Goal: Find specific page/section: Find specific page/section

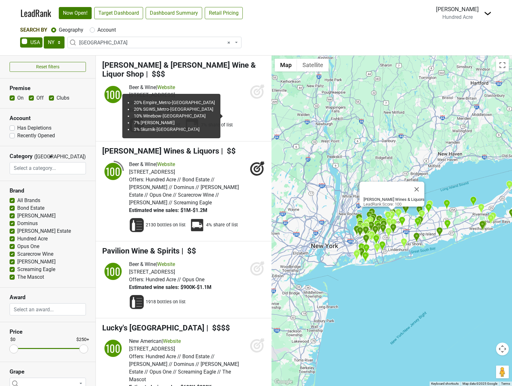
select select "NY"
select select "1154"
select select
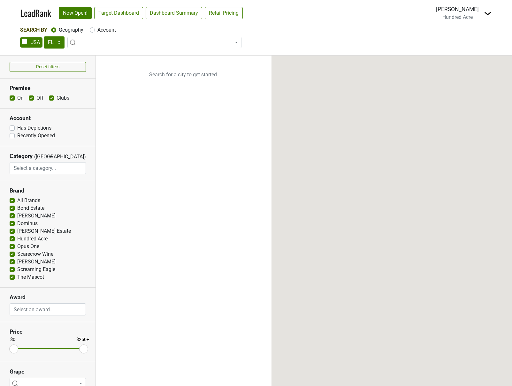
select select "FL"
select select
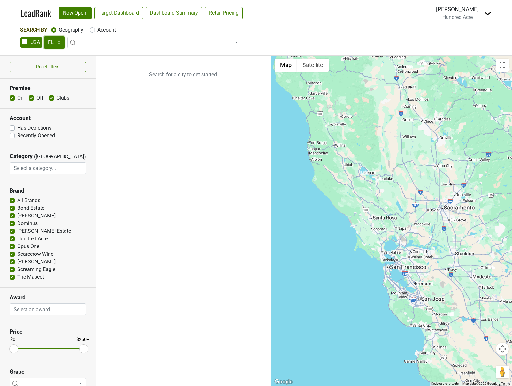
click at [53, 44] on select "AK AL AR AZ CA CO CT DC DE FL GA HI IA ID IL IN KS KY LA MA MD ME MI MN MO MS M…" at bounding box center [54, 42] width 21 height 12
select select "NY"
click at [44, 36] on select "AK AL AR AZ CA CO CT DC DE FL GA HI IA ID IL IN KS KY LA MA MD ME MI MN MO MS M…" at bounding box center [54, 42] width 21 height 12
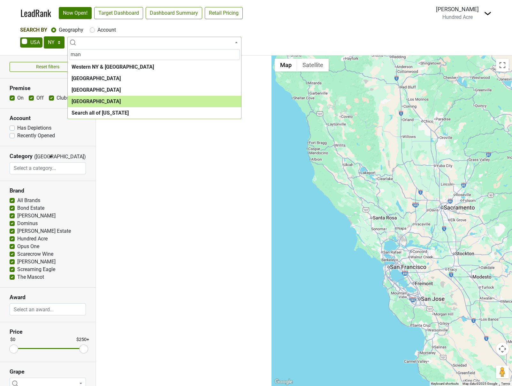
type input "man"
select select "1260"
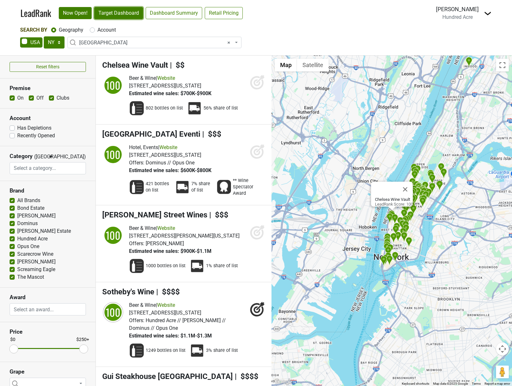
click at [124, 15] on link "Target Dashboard" at bounding box center [118, 13] width 49 height 12
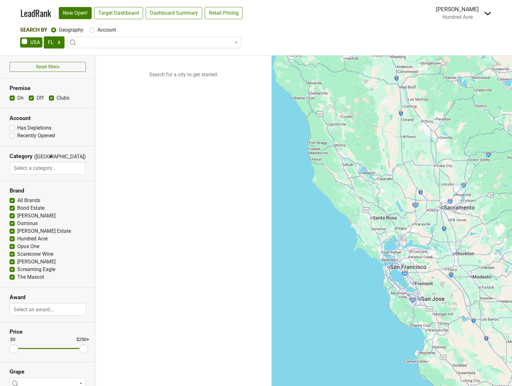
select select "FL"
select select
click at [59, 46] on select "AK AL AR AZ CA CO CT DC DE FL GA HI IA ID IL IN KS KY LA MA MD ME MI MN MO MS M…" at bounding box center [54, 42] width 21 height 12
select select "NY"
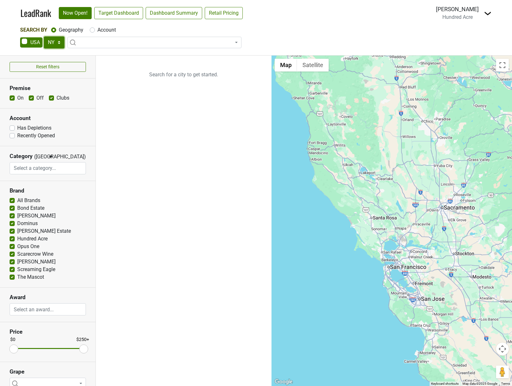
click at [44, 36] on select "AK AL AR AZ CA CO CT DC DE FL GA HI IA ID IL IN KS KY LA MA MD ME MI MN MO MS M…" at bounding box center [54, 42] width 21 height 12
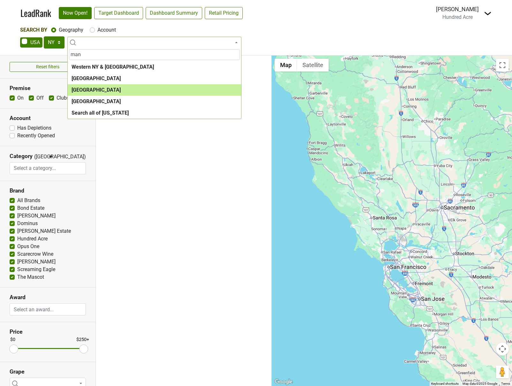
type input "man"
drag, startPoint x: 139, startPoint y: 90, endPoint x: 149, endPoint y: 102, distance: 15.8
select select "1154"
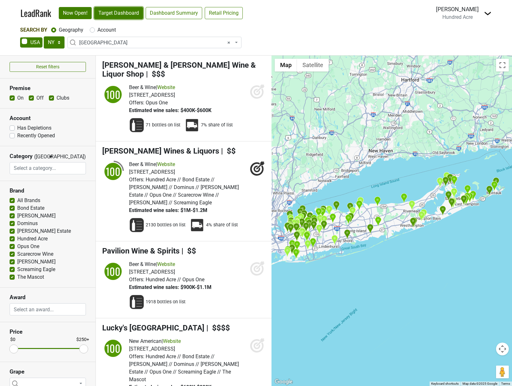
click at [113, 15] on link "Target Dashboard" at bounding box center [118, 13] width 49 height 12
click at [61, 46] on select "AK AL AR AZ CA CO CT DC DE FL GA HI IA ID IL IN KS KY LA MA MD ME MI MN MO MS M…" at bounding box center [54, 42] width 21 height 12
select select "FL"
click at [44, 36] on select "AK AL AR AZ CA CO CT DC DE FL GA HI IA ID IL IN KS KY LA MA MD ME MI MN MO MS M…" at bounding box center [54, 42] width 21 height 12
select select
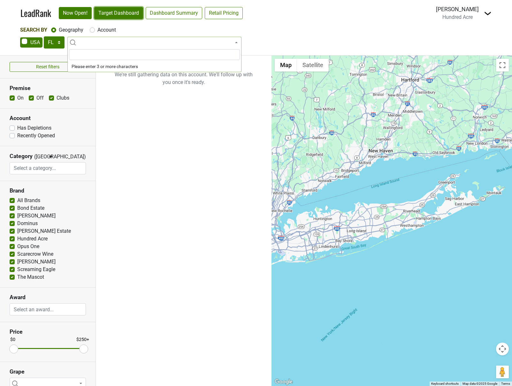
click at [131, 17] on link "Target Dashboard" at bounding box center [118, 13] width 49 height 12
click at [59, 45] on select "AK AL AR AZ CA CO CT DC DE FL GA HI IA ID IL IN KS KY LA MA MD ME MI MN MO MS M…" at bounding box center [54, 42] width 21 height 12
click at [44, 36] on select "AK AL AR AZ CA CO CT DC DE FL GA HI IA ID IL IN KS KY LA MA MD ME MI MN MO MS M…" at bounding box center [54, 42] width 21 height 12
click at [110, 11] on link "Target Dashboard" at bounding box center [118, 13] width 49 height 12
click at [60, 46] on select "AK AL AR AZ CA CO CT DC DE FL GA HI IA ID IL IN KS KY LA MA MD ME MI MN MO MS M…" at bounding box center [54, 42] width 21 height 12
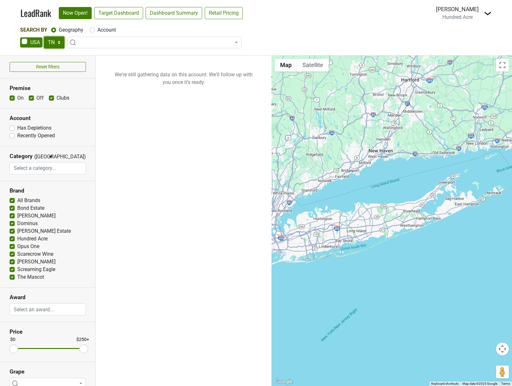
click at [44, 36] on select "AK AL AR AZ CA CO CT DC DE FL GA HI IA ID IL IN KS KY LA MA MD ME MI MN MO MS M…" at bounding box center [54, 42] width 21 height 12
click at [120, 18] on link "Target Dashboard" at bounding box center [118, 13] width 49 height 12
click at [54, 46] on select "AK AL AR AZ CA CO CT DC DE FL GA HI IA ID IL IN KS KY LA MA MD ME MI MN MO MS M…" at bounding box center [54, 42] width 21 height 12
click at [44, 36] on select "AK AL AR AZ CA CO CT DC DE FL GA HI IA ID IL IN KS KY LA MA MD ME MI MN MO MS M…" at bounding box center [54, 42] width 21 height 12
click at [55, 44] on select "AK AL AR AZ CA CO CT DC DE FL GA HI IA ID IL IN KS KY LA MA MD ME MI MN MO MS M…" at bounding box center [54, 42] width 21 height 12
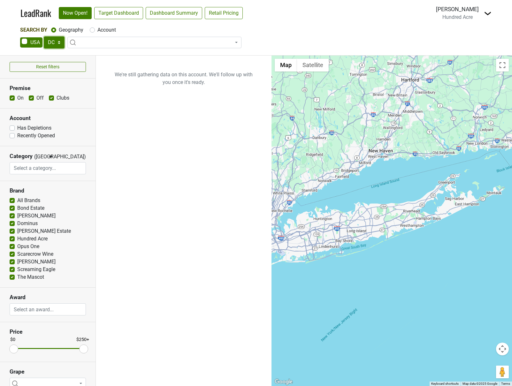
click at [44, 36] on select "AK AL AR AZ CA CO CT DC DE FL GA HI IA ID IL IN KS KY LA MA MD ME MI MN MO MS M…" at bounding box center [54, 42] width 21 height 12
click at [51, 43] on select "AK AL AR AZ CA CO CT DC DE FL GA HI IA ID IL IN KS KY LA MA MD ME MI MN MO MS M…" at bounding box center [54, 42] width 21 height 12
click at [44, 36] on select "AK AL AR AZ CA CO CT DC DE FL GA HI IA ID IL IN KS KY LA MA MD ME MI MN MO MS M…" at bounding box center [54, 42] width 21 height 12
click at [134, 13] on link "Target Dashboard" at bounding box center [118, 13] width 49 height 12
click at [57, 43] on select "AK AL AR AZ CA CO CT DC DE FL GA HI IA ID IL IN KS KY LA MA MD ME MI MN MO MS M…" at bounding box center [54, 42] width 21 height 12
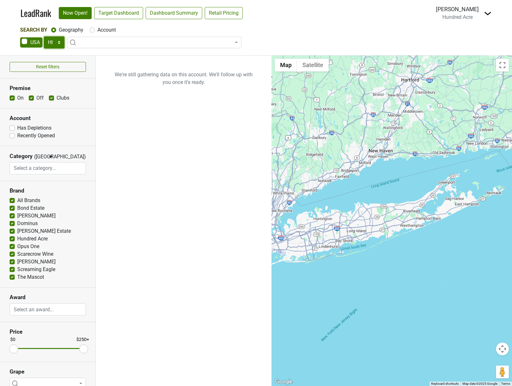
click at [44, 36] on select "AK AL AR AZ CA CO CT DC DE FL GA HI IA ID IL IN KS KY LA MA MD ME MI MN MO MS M…" at bounding box center [54, 42] width 21 height 12
click at [120, 18] on link "Target Dashboard" at bounding box center [118, 13] width 49 height 12
click at [60, 48] on select "AK AL AR AZ CA CO CT DC DE FL GA HI IA ID IL IN KS KY LA MA MD ME MI MN MO MS M…" at bounding box center [54, 42] width 21 height 12
click at [44, 36] on select "AK AL AR AZ CA CO CT DC DE FL GA HI IA ID IL IN KS KY LA MA MD ME MI MN MO MS M…" at bounding box center [54, 42] width 21 height 12
click at [117, 14] on link "Target Dashboard" at bounding box center [118, 13] width 49 height 12
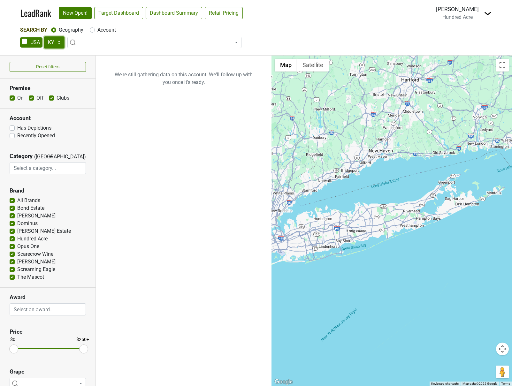
click at [50, 46] on select "AK AL AR AZ CA CO CT DC DE FL GA HI IA ID IL IN KS KY LA MA MD ME MI MN MO MS M…" at bounding box center [54, 42] width 21 height 12
click at [44, 36] on select "AK AL AR AZ CA CO CT DC DE FL GA HI IA ID IL IN KS KY LA MA MD ME MI MN MO MS M…" at bounding box center [54, 42] width 21 height 12
click at [131, 17] on link "Target Dashboard" at bounding box center [118, 13] width 49 height 12
click at [60, 44] on select "AK AL AR AZ CA CO CT DC DE FL GA HI IA ID IL IN KS KY LA MA MD ME MI MN MO MS M…" at bounding box center [54, 42] width 21 height 12
click at [44, 36] on select "AK AL AR AZ CA CO CT DC DE FL GA HI IA ID IL IN KS KY LA MA MD ME MI MN MO MS M…" at bounding box center [54, 42] width 21 height 12
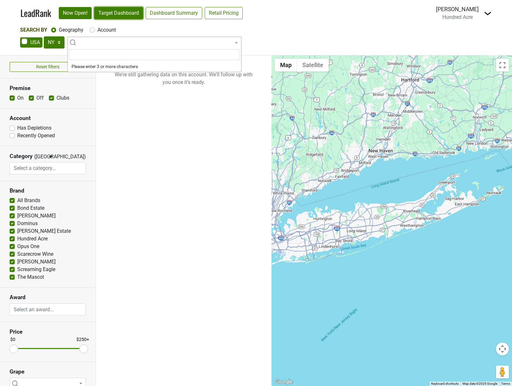
click at [110, 16] on link "Target Dashboard" at bounding box center [118, 13] width 49 height 12
click at [63, 46] on select "AK AL AR AZ CA CO CT DC DE FL GA HI IA ID IL IN KS KY LA MA MD ME MI MN MO MS M…" at bounding box center [54, 42] width 21 height 12
click at [44, 36] on select "AK AL AR AZ CA CO CT DC DE FL GA HI IA ID IL IN KS KY LA MA MD ME MI MN MO MS M…" at bounding box center [54, 42] width 21 height 12
click at [121, 18] on link "Target Dashboard" at bounding box center [118, 13] width 49 height 12
click at [59, 47] on select "AK AL AR AZ CA CO CT DC DE FL GA HI IA ID IL IN KS KY LA MA MD ME MI MN MO MS M…" at bounding box center [54, 42] width 21 height 12
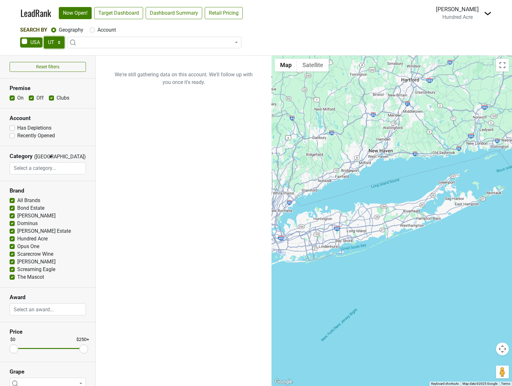
click at [44, 36] on select "AK AL AR AZ CA CO CT DC DE FL GA HI IA ID IL IN KS KY LA MA MD ME MI MN MO MS M…" at bounding box center [54, 42] width 21 height 12
click at [117, 13] on link "Target Dashboard" at bounding box center [118, 13] width 49 height 12
click at [59, 43] on select "AK AL AR AZ CA CO CT DC DE FL GA HI IA ID IL IN KS KY LA MA MD ME MI MN MO MS M…" at bounding box center [54, 42] width 21 height 12
click at [44, 36] on select "AK AL AR AZ CA CO CT DC DE FL GA HI IA ID IL IN KS KY LA MA MD ME MI MN MO MS M…" at bounding box center [54, 42] width 21 height 12
click at [118, 14] on link "Target Dashboard" at bounding box center [118, 13] width 49 height 12
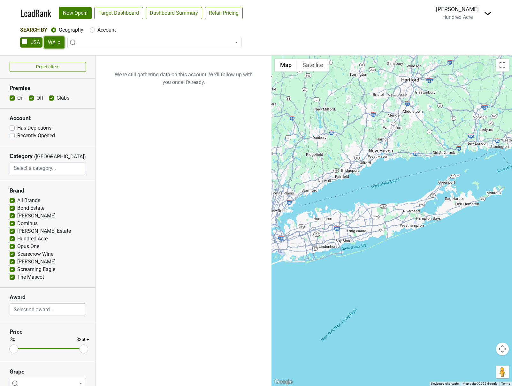
click at [60, 46] on select "AK AL AR AZ CA CO CT DC DE FL GA HI IA ID IL IN KS KY LA MA MD ME MI MN MO MS M…" at bounding box center [54, 42] width 21 height 12
click at [44, 36] on select "AK AL AR AZ CA CO CT DC DE FL GA HI IA ID IL IN KS KY LA MA MD ME MI MN MO MS M…" at bounding box center [54, 42] width 21 height 12
click at [125, 14] on link "Target Dashboard" at bounding box center [118, 13] width 49 height 12
click at [177, 16] on link "Dashboard Summary" at bounding box center [174, 13] width 57 height 12
click at [61, 46] on select "AK AL AR AZ CA CO CT DC DE FL GA HI IA ID IL IN KS KY LA MA MD ME MI MN MO MS M…" at bounding box center [54, 42] width 21 height 12
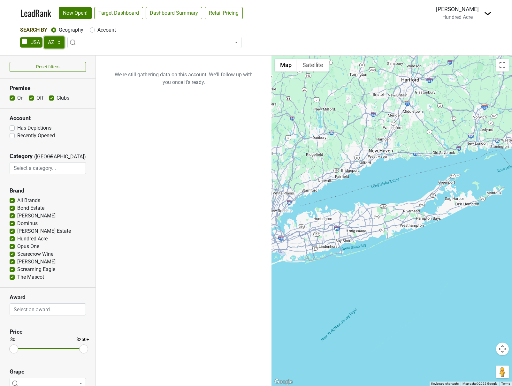
select select "NY"
click at [44, 36] on select "AK AL AR AZ CA CO CT DC DE FL GA HI IA ID IL IN KS KY LA MA MD ME MI MN MO MS M…" at bounding box center [54, 42] width 21 height 12
click at [118, 13] on link "Target Dashboard" at bounding box center [118, 13] width 49 height 12
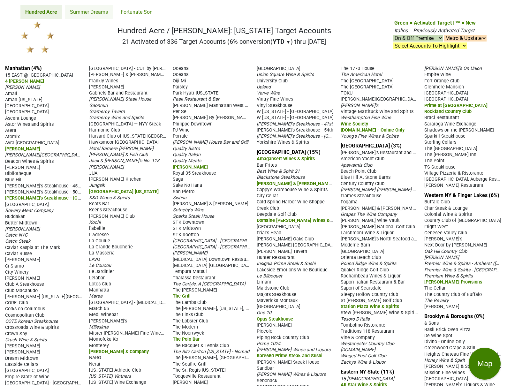
click at [91, 9] on link "Summer Dreams" at bounding box center [89, 12] width 48 height 14
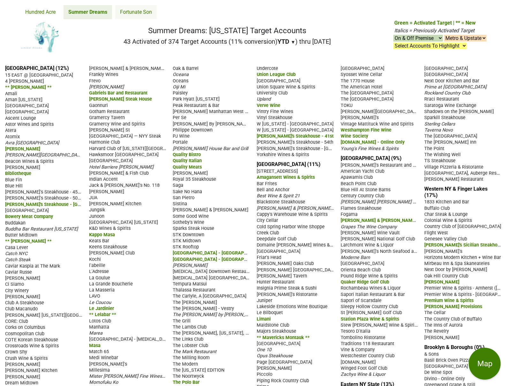
click at [131, 13] on link "Fortunate Son" at bounding box center [136, 12] width 42 height 14
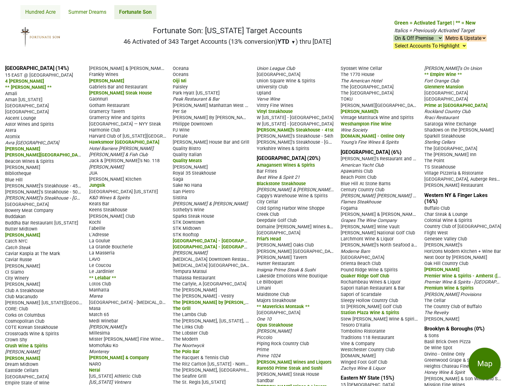
click at [51, 14] on link "Hundred Acre" at bounding box center [40, 12] width 40 height 14
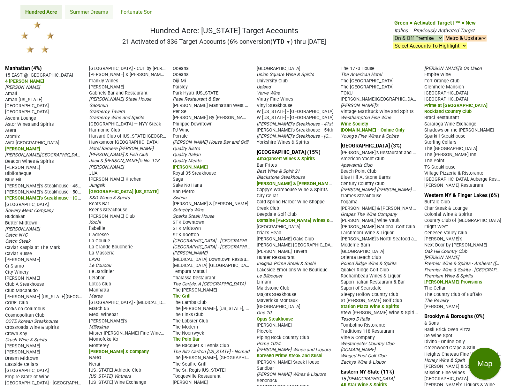
click at [89, 15] on link "Summer Dreams" at bounding box center [89, 12] width 48 height 14
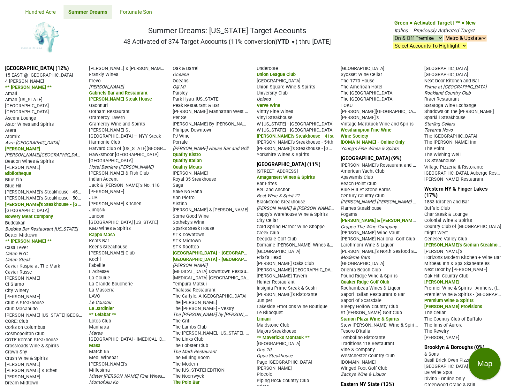
click at [132, 15] on link "Fortunate Son" at bounding box center [136, 12] width 42 height 14
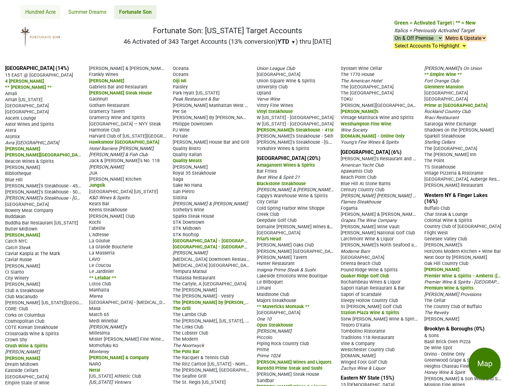
click at [42, 12] on link "Hundred Acre" at bounding box center [40, 12] width 40 height 14
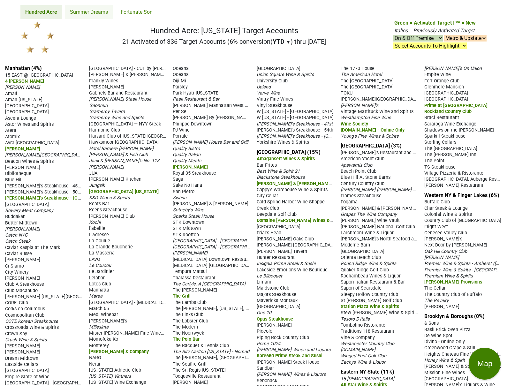
click at [94, 18] on link "Summer Dreams" at bounding box center [89, 12] width 48 height 14
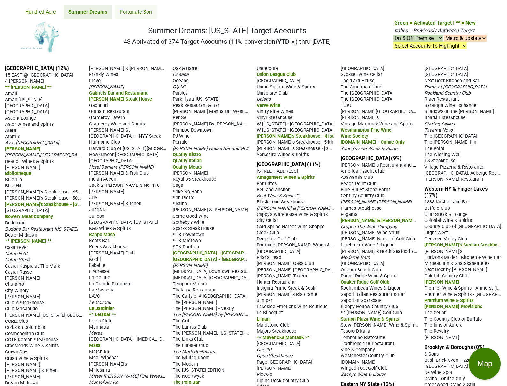
click at [128, 12] on link "Fortunate Son" at bounding box center [136, 12] width 42 height 14
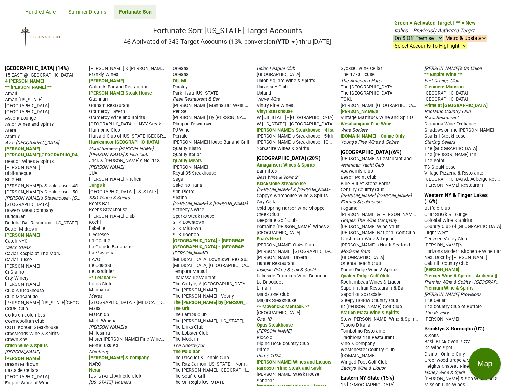
click at [28, 19] on link "Hundred Acre" at bounding box center [40, 12] width 40 height 14
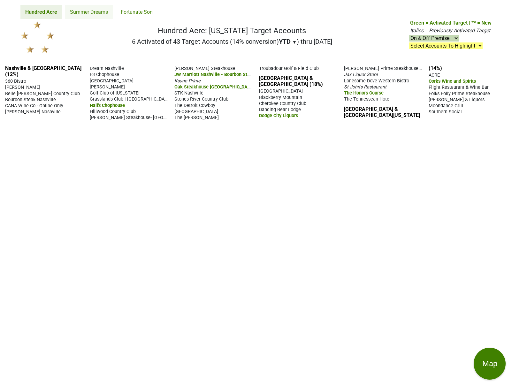
click at [86, 12] on link "Summer Dreams" at bounding box center [89, 12] width 48 height 14
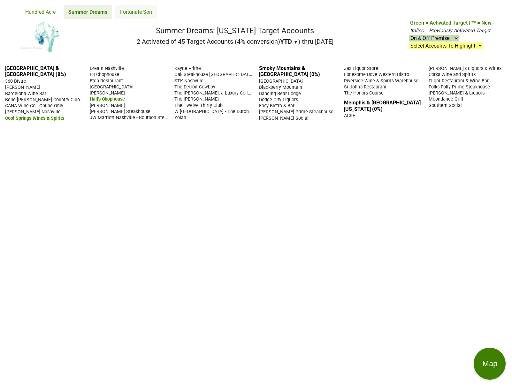
click at [127, 11] on link "Fortunate Son" at bounding box center [136, 12] width 42 height 14
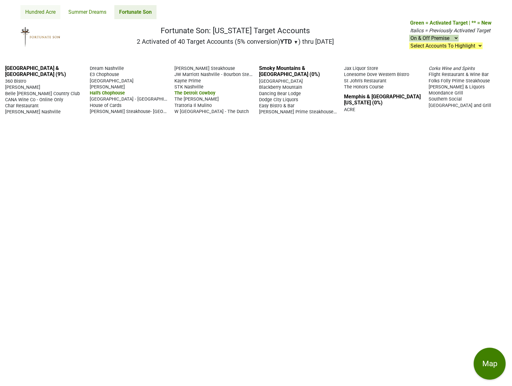
click at [42, 15] on link "Hundred Acre" at bounding box center [40, 12] width 40 height 14
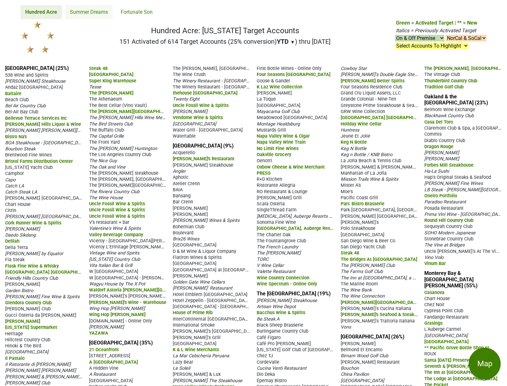
click at [96, 15] on link "Summer Dreams" at bounding box center [89, 12] width 48 height 14
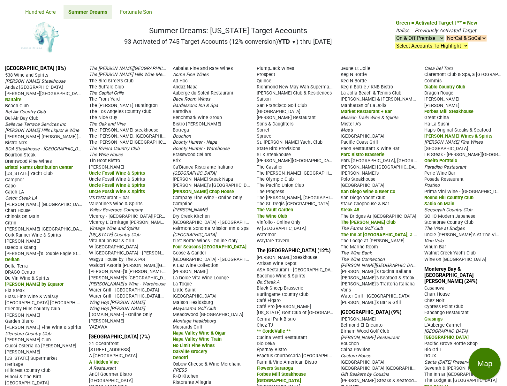
click at [142, 15] on link "Fortunate Son" at bounding box center [136, 12] width 42 height 14
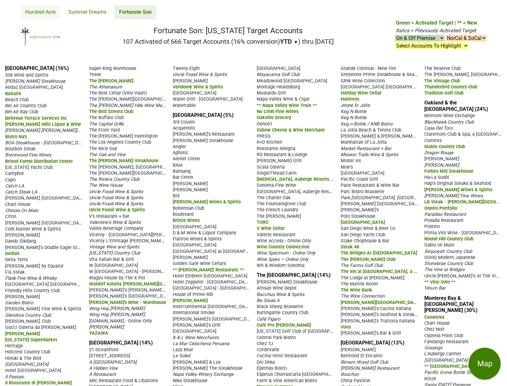
click at [56, 17] on link "Hundred Acre" at bounding box center [40, 12] width 40 height 14
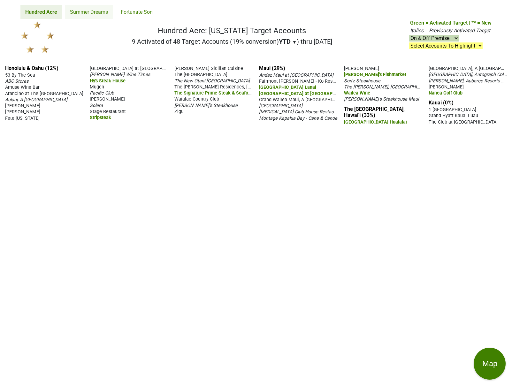
click at [84, 12] on link "Summer Dreams" at bounding box center [89, 12] width 48 height 14
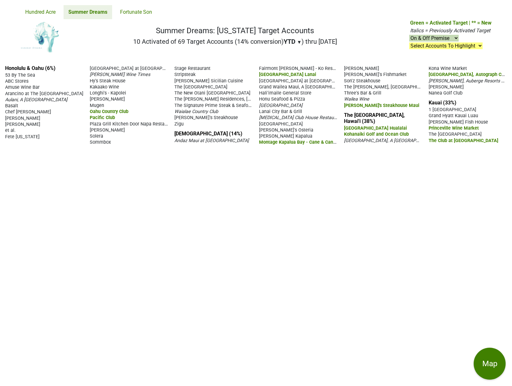
click at [131, 11] on link "Fortunate Son" at bounding box center [136, 12] width 42 height 14
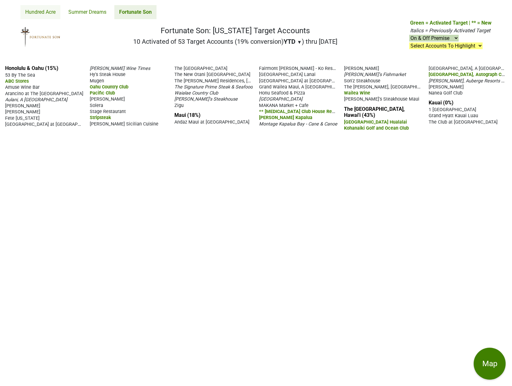
click at [41, 10] on link "Hundred Acre" at bounding box center [40, 12] width 40 height 14
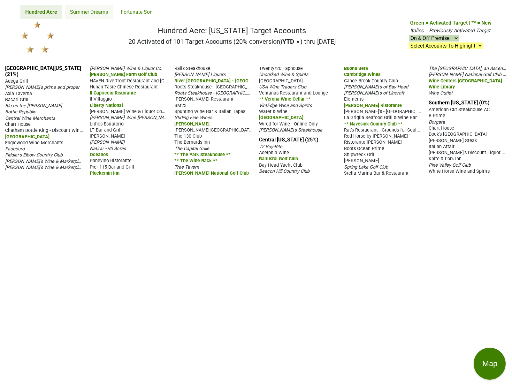
click at [103, 15] on link "Summer Dreams" at bounding box center [89, 12] width 48 height 14
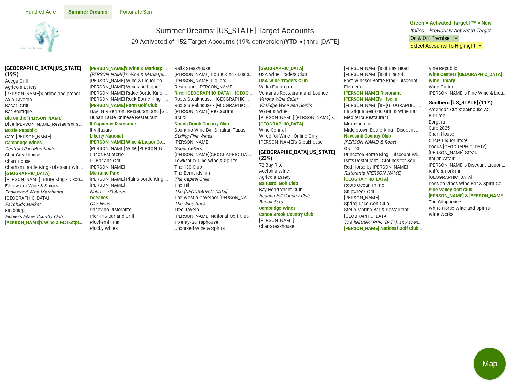
click at [135, 11] on link "Fortunate Son" at bounding box center [136, 12] width 42 height 14
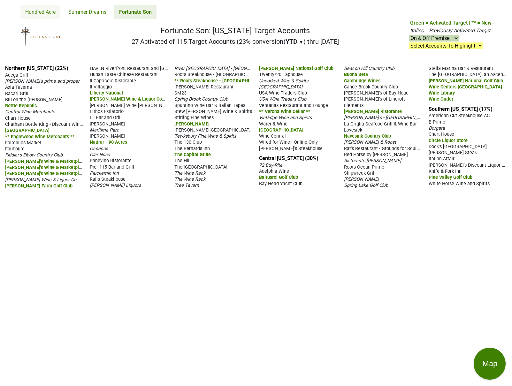
click at [42, 10] on link "Hundred Acre" at bounding box center [40, 12] width 40 height 14
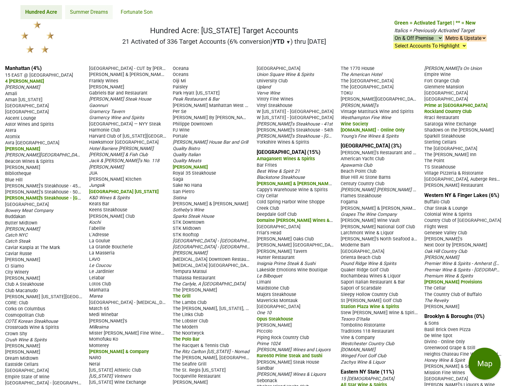
click at [83, 11] on link "Summer Dreams" at bounding box center [89, 12] width 48 height 14
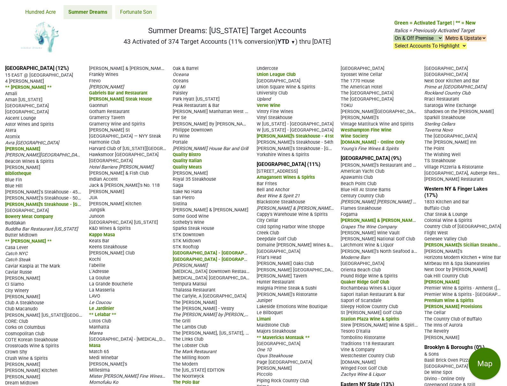
click at [133, 8] on link "Fortunate Son" at bounding box center [136, 12] width 42 height 14
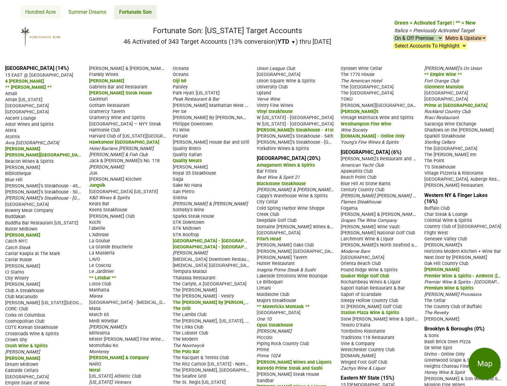
click at [42, 15] on link "Hundred Acre" at bounding box center [40, 12] width 40 height 14
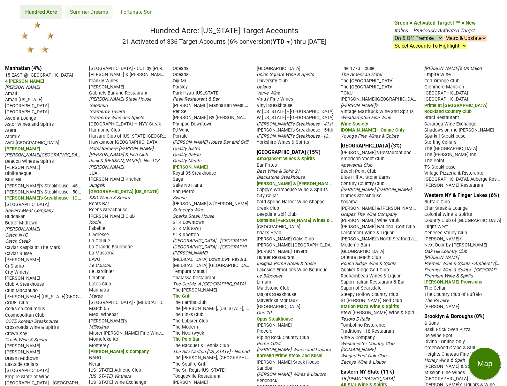
click at [90, 15] on link "Summer Dreams" at bounding box center [89, 12] width 48 height 14
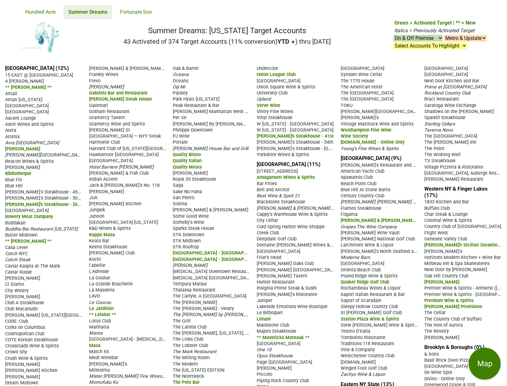
click at [150, 16] on link "Fortunate Son" at bounding box center [136, 12] width 42 height 14
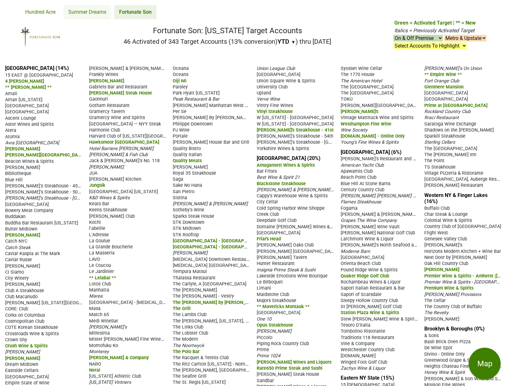
click at [100, 14] on link "Summer Dreams" at bounding box center [88, 12] width 48 height 14
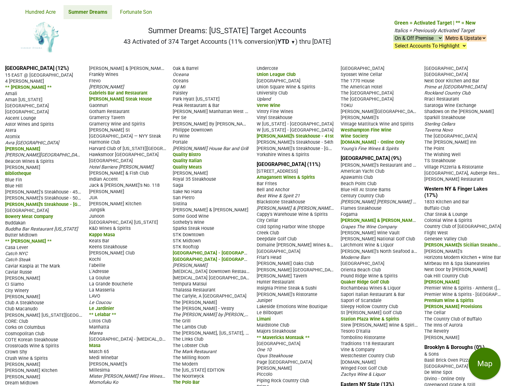
click at [35, 14] on link "Hundred Acre" at bounding box center [40, 12] width 40 height 14
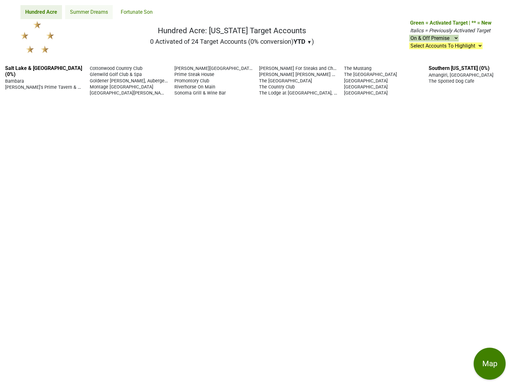
click at [80, 11] on link "Summer Dreams" at bounding box center [89, 12] width 48 height 14
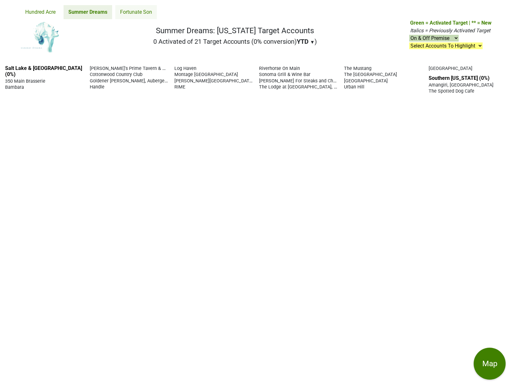
click at [137, 9] on link "Fortunate Son" at bounding box center [136, 12] width 42 height 14
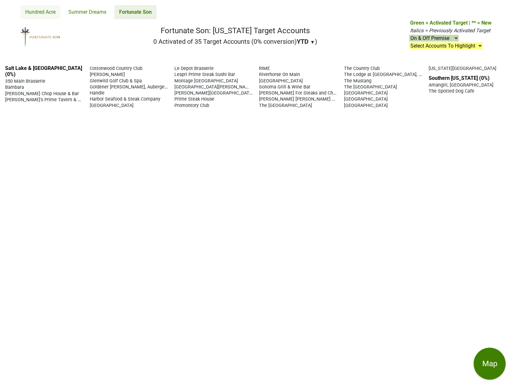
click at [41, 12] on link "Hundred Acre" at bounding box center [40, 12] width 40 height 14
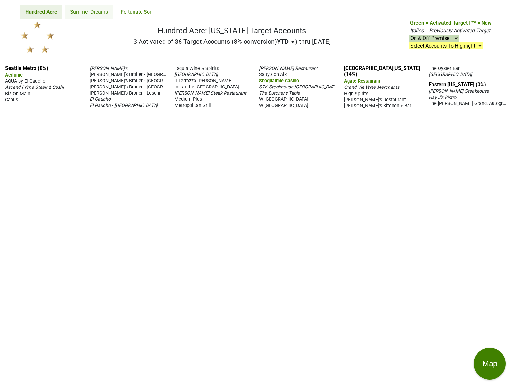
click at [83, 15] on link "Summer Dreams" at bounding box center [89, 12] width 48 height 14
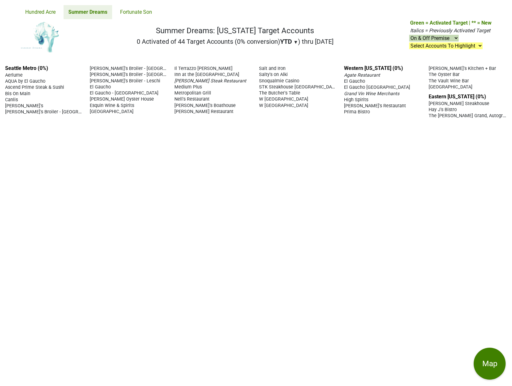
click at [158, 10] on nav "Hundred Acre Summer Dreams Fortunate Son" at bounding box center [255, 9] width 481 height 19
click at [144, 11] on link "Fortunate Son" at bounding box center [136, 12] width 42 height 14
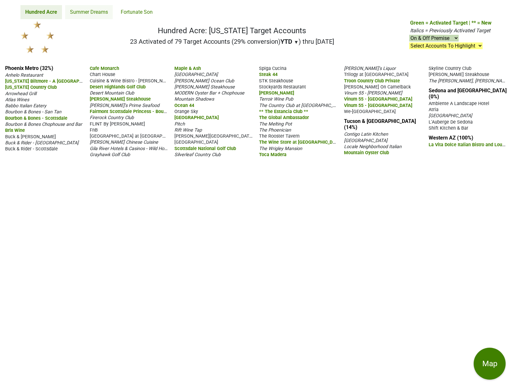
click at [86, 16] on link "Summer Dreams" at bounding box center [89, 12] width 48 height 14
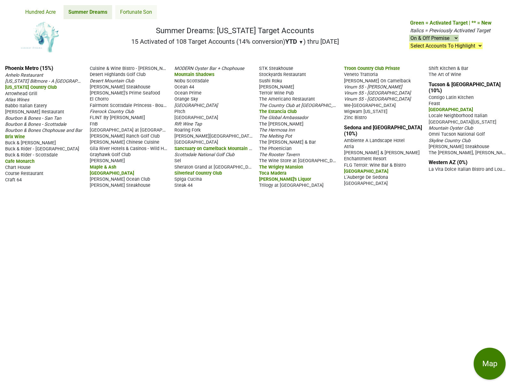
click at [127, 14] on link "Fortunate Son" at bounding box center [136, 12] width 42 height 14
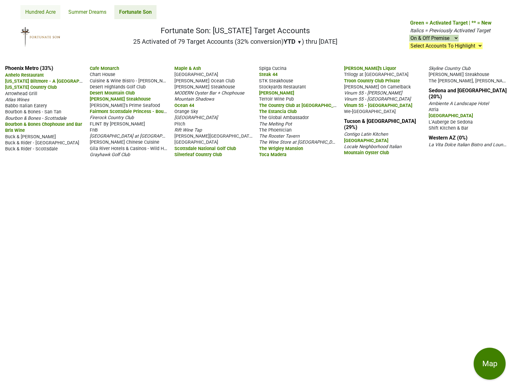
click at [53, 13] on link "Hundred Acre" at bounding box center [40, 12] width 40 height 14
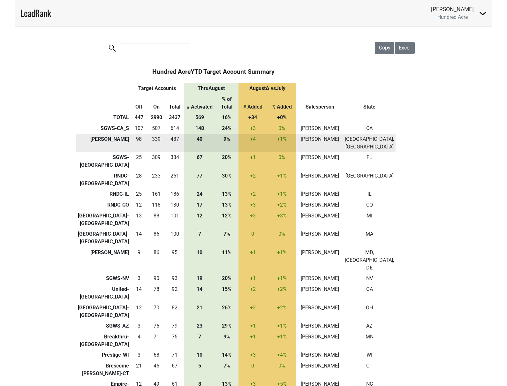
click at [96, 134] on td "[PERSON_NAME]" at bounding box center [103, 143] width 54 height 19
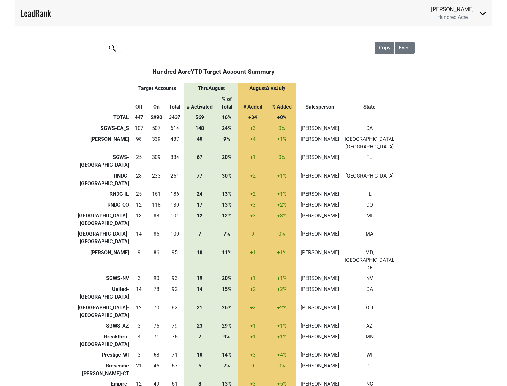
click at [484, 14] on img at bounding box center [483, 14] width 8 height 8
click at [450, 36] on link "Switch to Fortunate Son" at bounding box center [449, 36] width 76 height 10
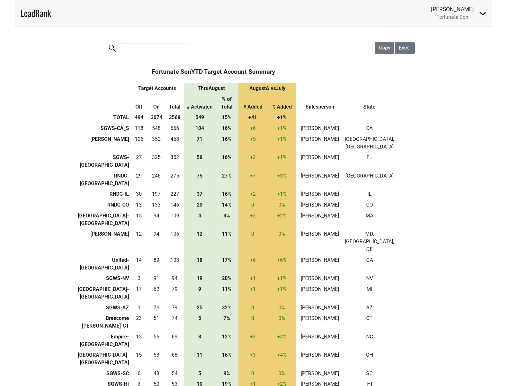
click at [482, 16] on img at bounding box center [483, 14] width 8 height 8
click at [448, 39] on link "Switch to Summer Dreams" at bounding box center [443, 36] width 86 height 10
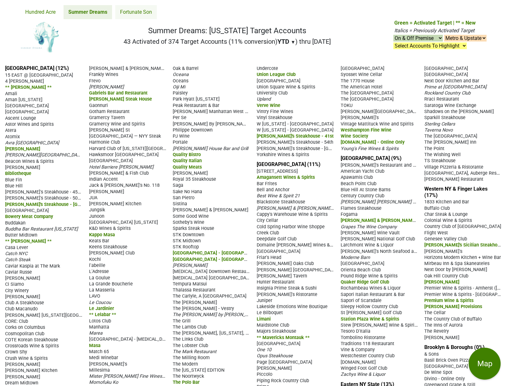
click at [127, 12] on link "Fortunate Son" at bounding box center [136, 12] width 42 height 14
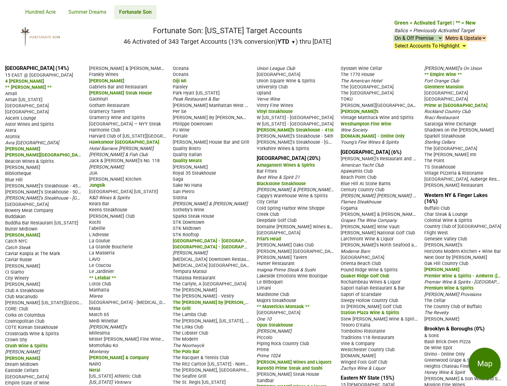
click at [63, 12] on div "Hundred Acre Summer Dreams Fortunate Son" at bounding box center [88, 12] width 136 height 14
click at [43, 10] on link "Hundred Acre" at bounding box center [40, 12] width 40 height 14
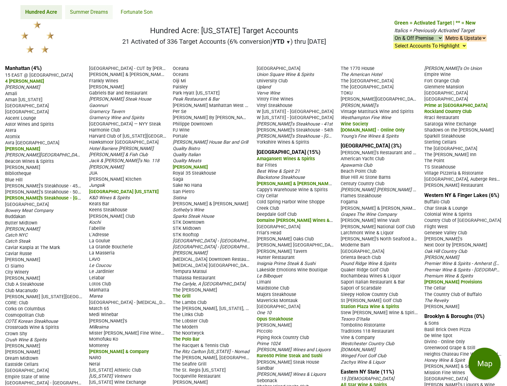
click at [83, 14] on link "Summer Dreams" at bounding box center [89, 12] width 48 height 14
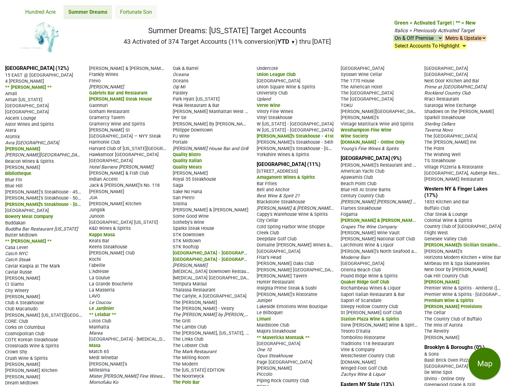
click at [155, 11] on link "Fortunate Son" at bounding box center [136, 12] width 42 height 14
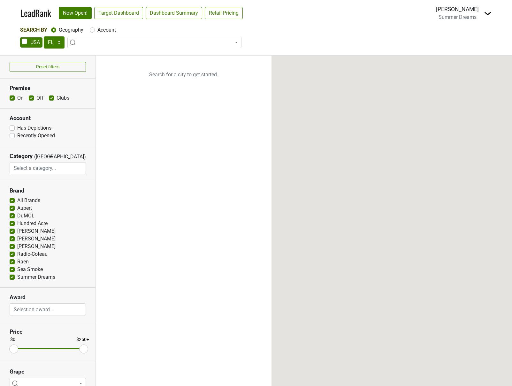
select select "FL"
select select
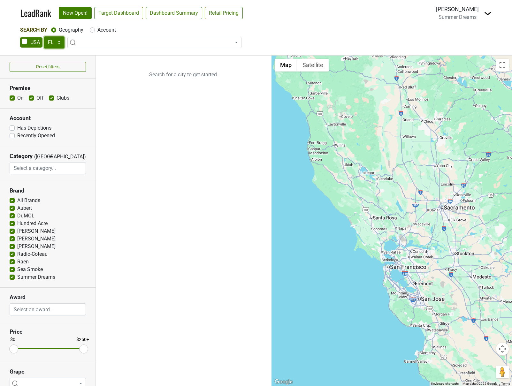
click at [53, 42] on select "AK AL AR AZ CA CO CT DC DE FL GA HI IA ID IL IN KS KY LA MA MD ME MI MN MO MS M…" at bounding box center [54, 42] width 21 height 12
click at [44, 36] on select "AK AL AR AZ CA CO CT DC DE FL GA HI IA ID IL IN KS KY LA MA MD ME MI MN MO MS M…" at bounding box center [54, 42] width 21 height 12
click at [118, 15] on link "Target Dashboard" at bounding box center [118, 13] width 49 height 12
click at [61, 44] on select "AK AL AR AZ CA CO CT DC DE FL GA HI IA ID IL IN KS KY LA MA MD ME MI MN MO MS M…" at bounding box center [54, 42] width 21 height 12
click at [44, 36] on select "AK AL AR AZ CA CO CT DC DE FL GA HI IA ID IL IN KS KY LA MA MD ME MI MN MO MS M…" at bounding box center [54, 42] width 21 height 12
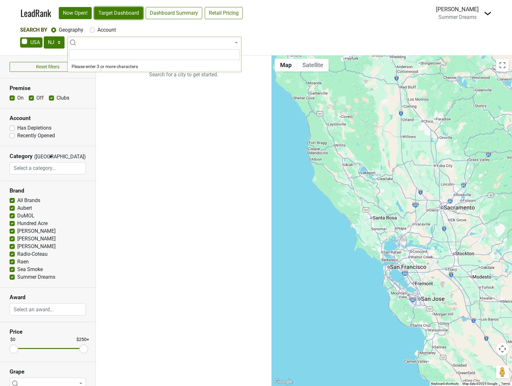
click at [118, 14] on link "Target Dashboard" at bounding box center [118, 13] width 49 height 12
click at [58, 44] on select "AK AL AR AZ CA CO CT DC DE FL GA HI IA ID IL IN KS KY LA MA MD ME MI MN MO MS M…" at bounding box center [54, 42] width 21 height 12
select select "NY"
click at [44, 36] on select "AK AL AR AZ CA CO CT DC DE FL GA HI IA ID IL IN KS KY LA MA MD ME MI MN MO MS M…" at bounding box center [54, 42] width 21 height 12
click at [123, 13] on link "Target Dashboard" at bounding box center [118, 13] width 49 height 12
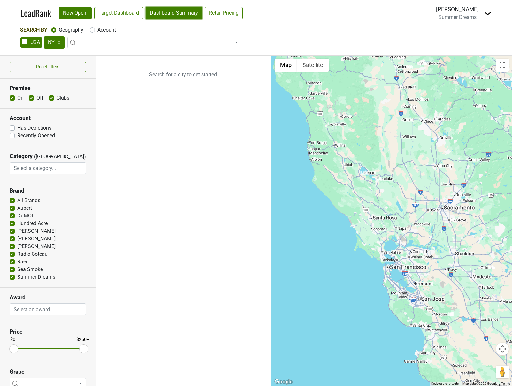
click at [165, 15] on link "Dashboard Summary" at bounding box center [174, 13] width 57 height 12
click at [474, 16] on span "Summer Dreams" at bounding box center [457, 17] width 38 height 6
click at [490, 16] on img at bounding box center [488, 14] width 8 height 8
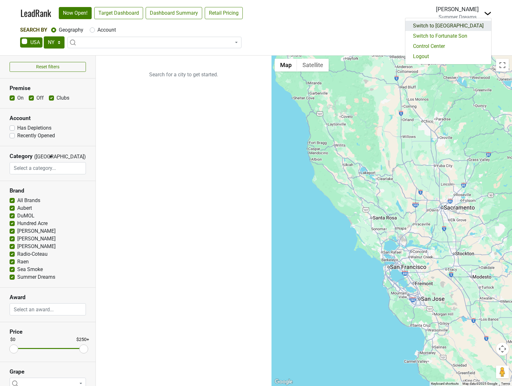
click at [464, 28] on link "Switch to Hundred Acre" at bounding box center [448, 26] width 86 height 10
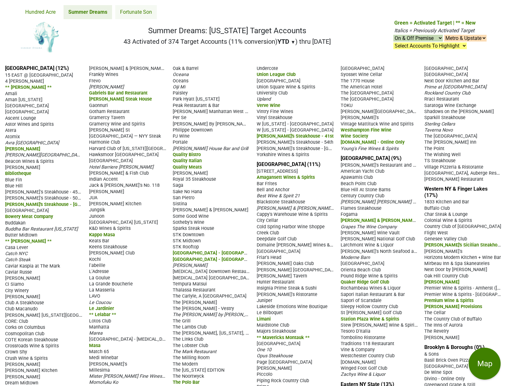
click at [134, 14] on link "Fortunate Son" at bounding box center [136, 12] width 42 height 14
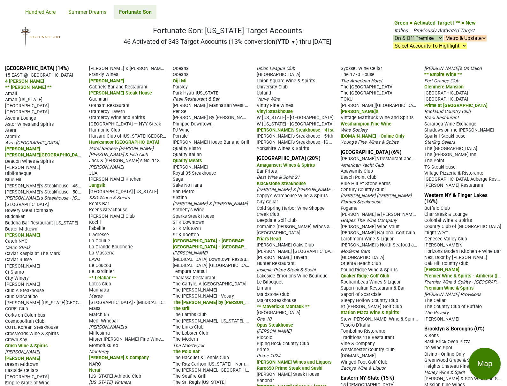
click at [50, 15] on link "Hundred Acre" at bounding box center [40, 12] width 40 height 14
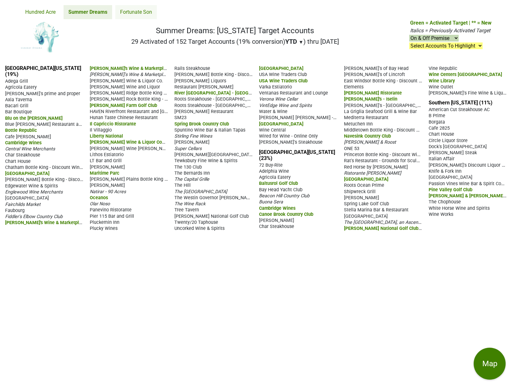
click at [128, 14] on link "Fortunate Son" at bounding box center [136, 12] width 42 height 14
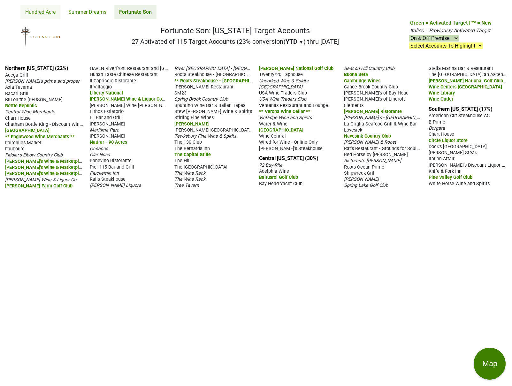
click at [22, 14] on link "Hundred Acre" at bounding box center [40, 12] width 40 height 14
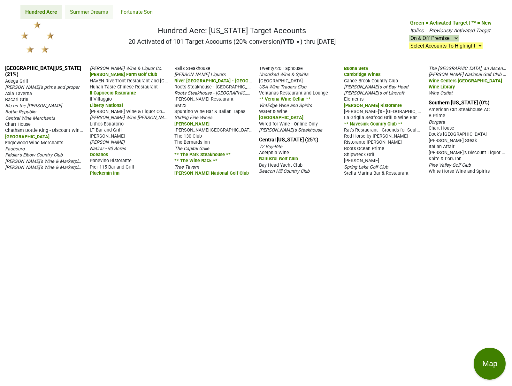
click at [95, 15] on link "Summer Dreams" at bounding box center [89, 12] width 48 height 14
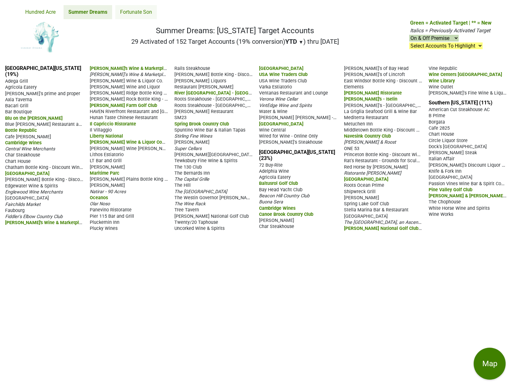
click at [122, 10] on link "Fortunate Son" at bounding box center [136, 12] width 42 height 14
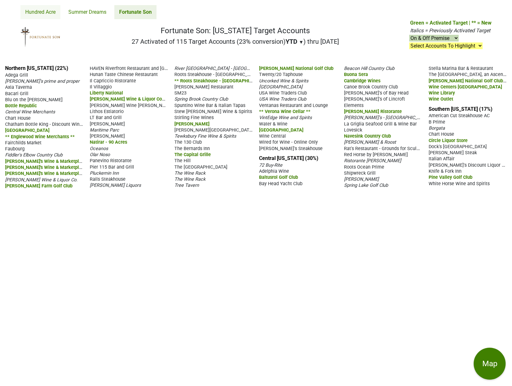
click at [36, 14] on link "Hundred Acre" at bounding box center [40, 12] width 40 height 14
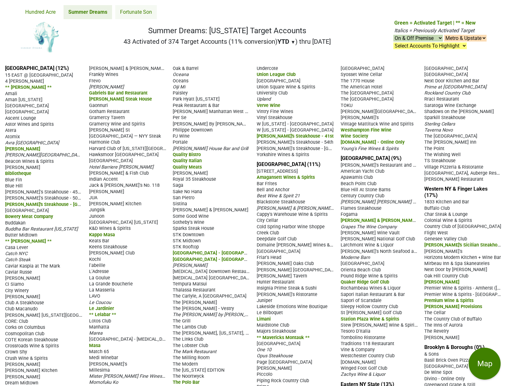
click at [131, 12] on link "Fortunate Son" at bounding box center [136, 12] width 42 height 14
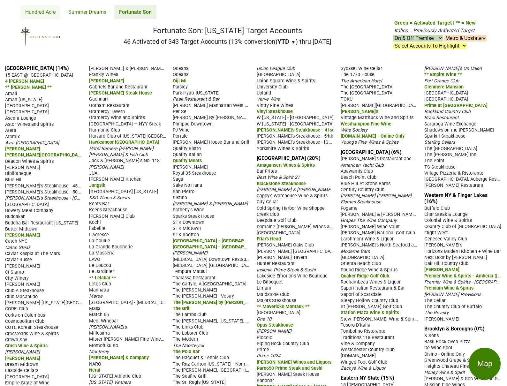
click at [36, 11] on link "Hundred Acre" at bounding box center [40, 12] width 40 height 14
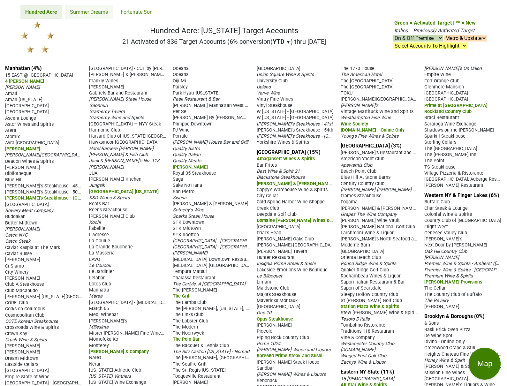
click at [106, 11] on link "Summer Dreams" at bounding box center [89, 12] width 48 height 14
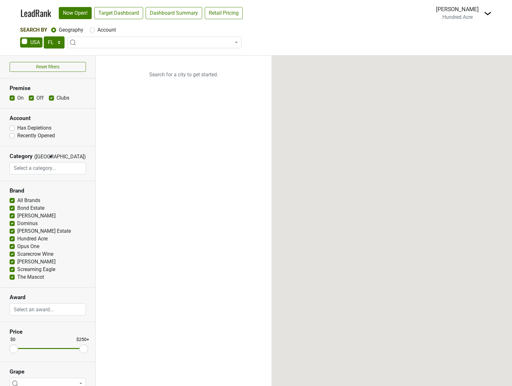
select select "FL"
select select
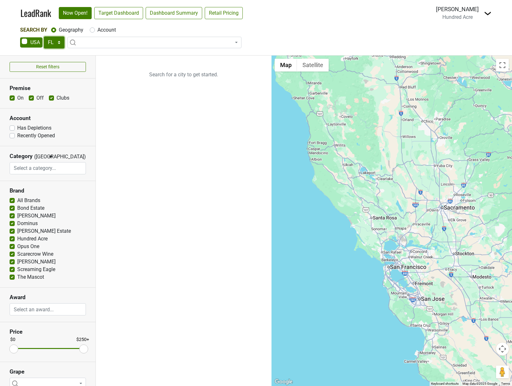
click at [52, 42] on select "AK AL AR AZ CA CO CT DC DE FL GA HI IA ID IL IN KS KY LA MA MD ME MI MN MO MS M…" at bounding box center [54, 42] width 21 height 12
click at [44, 36] on select "AK AL AR AZ CA CO CT DC DE FL GA HI IA ID IL IN KS KY LA MA MD ME MI MN MO MS M…" at bounding box center [54, 42] width 21 height 12
click at [123, 18] on link "Target Dashboard" at bounding box center [118, 13] width 49 height 12
click at [57, 44] on select "AK AL AR AZ CA CO CT DC DE FL GA HI IA ID IL IN KS KY LA MA MD ME MI MN MO MS M…" at bounding box center [54, 42] width 21 height 12
click at [44, 36] on select "AK AL AR AZ CA CO CT DC DE FL GA HI IA ID IL IN KS KY LA MA MD ME MI MN MO MS M…" at bounding box center [54, 42] width 21 height 12
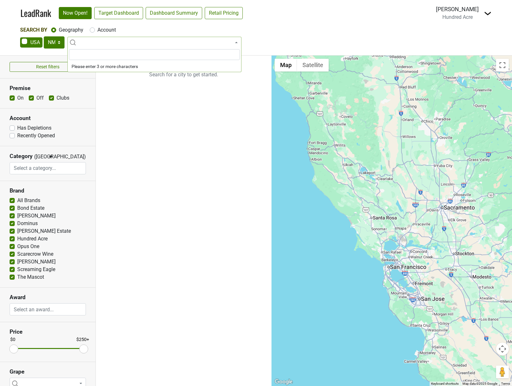
click at [120, 19] on div "LeadRank Now Open! Target Dashboard Dashboard Summary Retail Pricing Loading..." at bounding box center [133, 12] width 227 height 13
click at [120, 17] on link "Target Dashboard" at bounding box center [118, 13] width 49 height 12
click at [63, 35] on div "Search By Geography Account AK AL AR AZ CA CO CT DC DE FL GA HI IA ID IL IN KS …" at bounding box center [256, 38] width 472 height 24
click at [57, 45] on select "AK AL AR AZ CA CO CT DC DE FL GA HI IA ID IL IN KS KY LA MA MD ME MI MN MO MS M…" at bounding box center [54, 42] width 21 height 12
click at [44, 36] on select "AK AL AR AZ CA CO CT DC DE FL GA HI IA ID IL IN KS KY LA MA MD ME MI MN MO MS M…" at bounding box center [54, 42] width 21 height 12
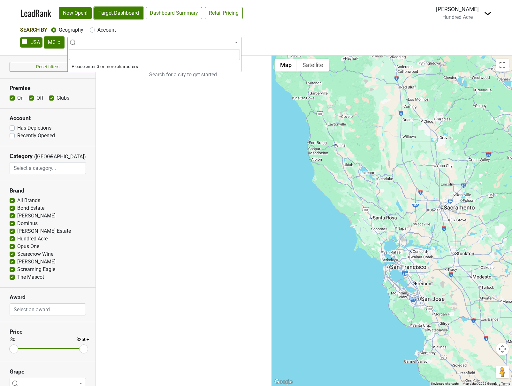
click at [121, 13] on link "Target Dashboard" at bounding box center [118, 13] width 49 height 12
click at [61, 43] on select "AK AL AR AZ CA CO CT DC DE FL GA HI IA ID IL IN KS KY LA MA MD ME MI MN MO MS M…" at bounding box center [54, 42] width 21 height 12
click at [44, 36] on select "AK AL AR AZ CA CO CT DC DE FL GA HI IA ID IL IN KS KY LA MA MD ME MI MN MO MS M…" at bounding box center [54, 42] width 21 height 12
click at [57, 41] on select "AK AL AR AZ CA CO CT DC DE FL GA HI IA ID IL IN KS KY LA MA MD ME MI MN MO MS M…" at bounding box center [54, 42] width 21 height 12
click at [44, 36] on select "AK AL AR AZ CA CO CT DC DE FL GA HI IA ID IL IN KS KY LA MA MD ME MI MN MO MS M…" at bounding box center [54, 42] width 21 height 12
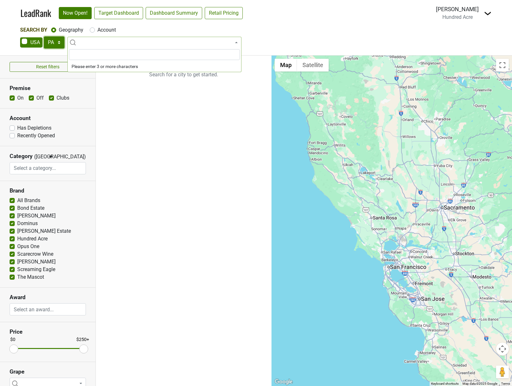
click at [55, 42] on select "AK AL AR AZ CA CO CT DC DE FL GA HI IA ID IL IN KS KY LA MA MD ME MI MN MO MS M…" at bounding box center [54, 42] width 21 height 12
click at [44, 36] on select "AK AL AR AZ CA CO CT DC DE FL GA HI IA ID IL IN KS KY LA MA MD ME MI MN MO MS M…" at bounding box center [54, 42] width 21 height 12
click at [128, 16] on link "Target Dashboard" at bounding box center [118, 13] width 49 height 12
click at [59, 45] on select "AK AL AR AZ CA CO CT DC DE FL GA HI IA ID IL IN KS KY LA MA MD ME MI MN MO MS M…" at bounding box center [54, 42] width 21 height 12
select select "NY"
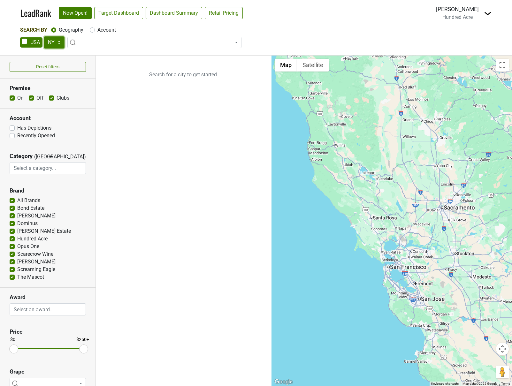
click at [44, 36] on select "AK AL AR AZ CA CO CT DC DE FL [GEOGRAPHIC_DATA] HI IA ID IL IN KS [GEOGRAPHIC_D…" at bounding box center [54, 42] width 21 height 12
click at [120, 12] on link "Target Dashboard" at bounding box center [118, 13] width 49 height 12
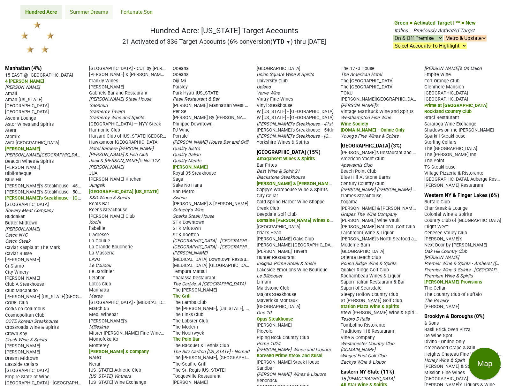
click at [93, 13] on link "Summer Dreams" at bounding box center [89, 12] width 48 height 14
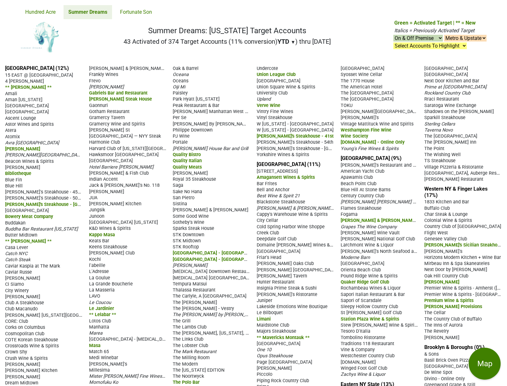
click at [136, 12] on link "Fortunate Son" at bounding box center [136, 12] width 42 height 14
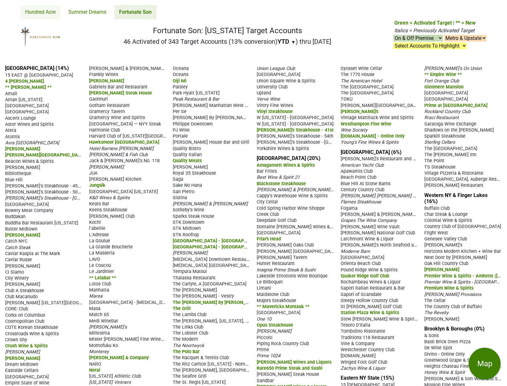
click at [47, 14] on link "Hundred Acre" at bounding box center [40, 12] width 40 height 14
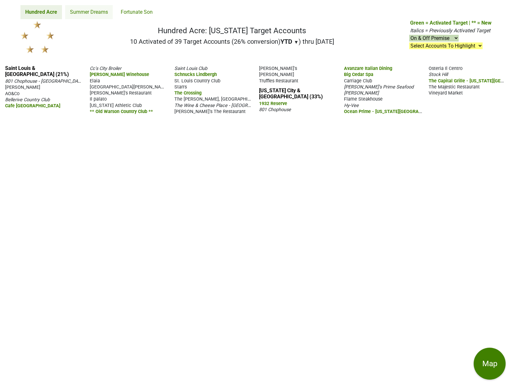
click at [97, 12] on link "Summer Dreams" at bounding box center [89, 12] width 48 height 14
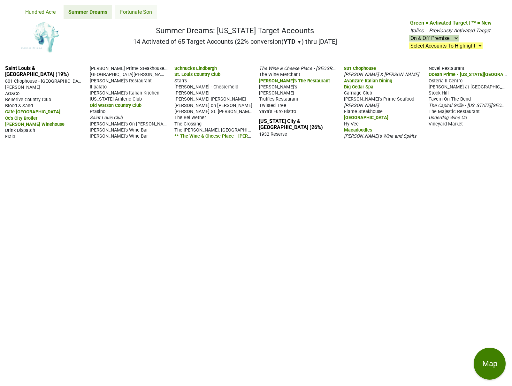
click at [131, 12] on link "Fortunate Son" at bounding box center [136, 12] width 42 height 14
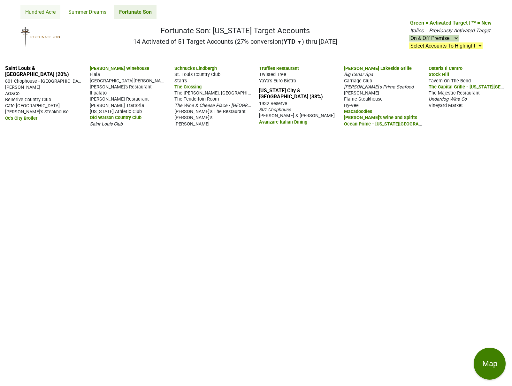
click at [55, 14] on link "Hundred Acre" at bounding box center [40, 12] width 40 height 14
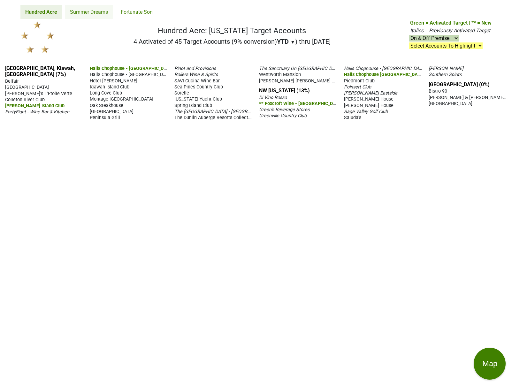
click at [69, 14] on link "Summer Dreams" at bounding box center [89, 12] width 48 height 14
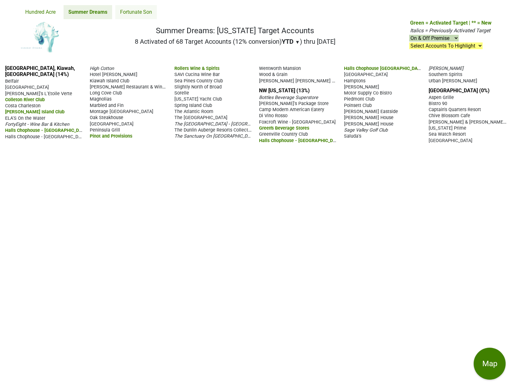
drag, startPoint x: 0, startPoint y: 0, endPoint x: 148, endPoint y: 9, distance: 147.8
click at [148, 9] on link "Fortunate Son" at bounding box center [136, 12] width 42 height 14
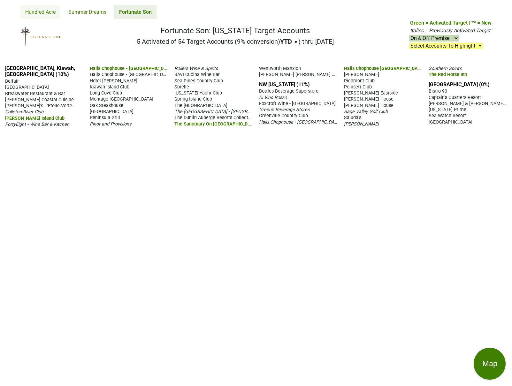
click at [46, 12] on link "Hundred Acre" at bounding box center [40, 12] width 40 height 14
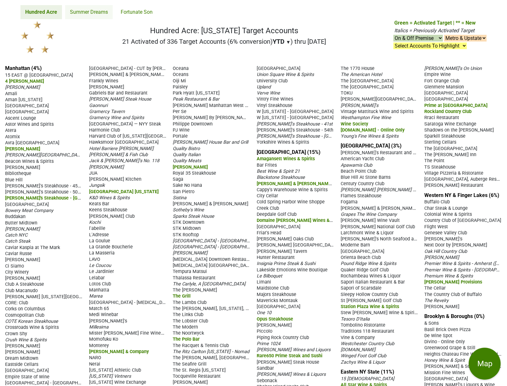
click at [85, 11] on link "Summer Dreams" at bounding box center [89, 12] width 48 height 14
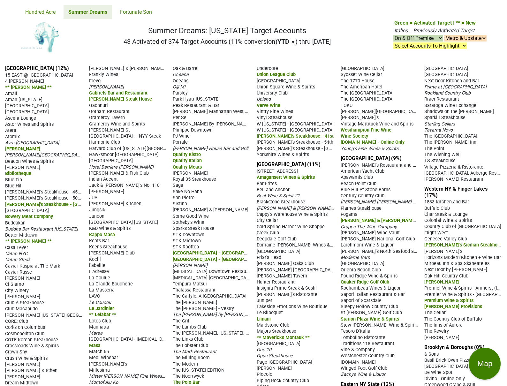
click at [147, 13] on link "Fortunate Son" at bounding box center [136, 12] width 42 height 14
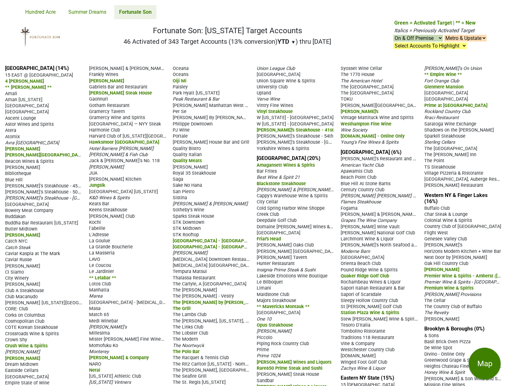
click at [34, 13] on link "Hundred Acre" at bounding box center [40, 12] width 40 height 14
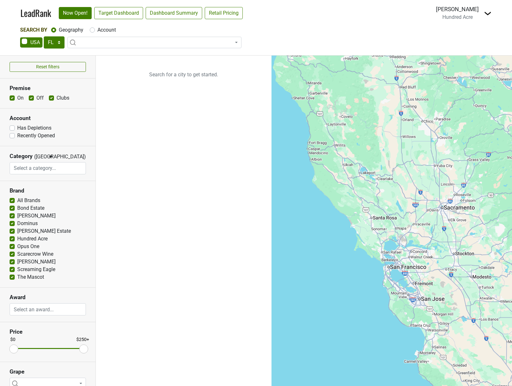
select select "FL"
select select
click at [56, 42] on select "AK AL AR AZ CA CO CT DC DE FL GA HI IA ID IL IN KS KY LA MA MD ME MI MN MO MS M…" at bounding box center [54, 42] width 21 height 12
select select "LA"
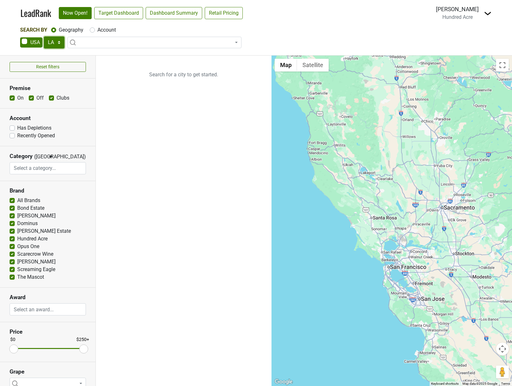
click at [44, 36] on select "AK AL AR AZ CA CO CT DC DE FL GA HI IA ID IL IN KS KY LA MA MD ME MI MN MO MS M…" at bounding box center [54, 42] width 21 height 12
click at [118, 17] on link "Target Dashboard" at bounding box center [118, 13] width 49 height 12
click at [97, 42] on span at bounding box center [154, 42] width 174 height 11
type input "new"
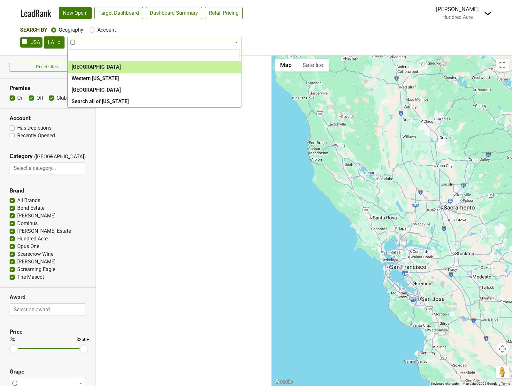
select select "1226"
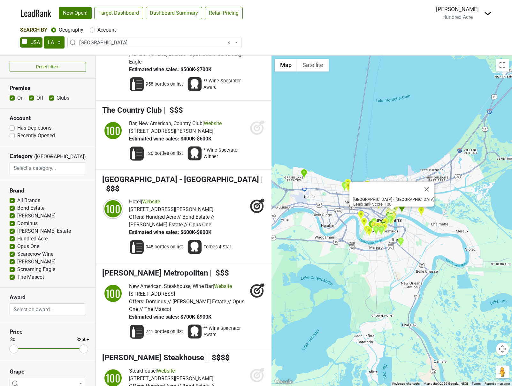
scroll to position [254, 0]
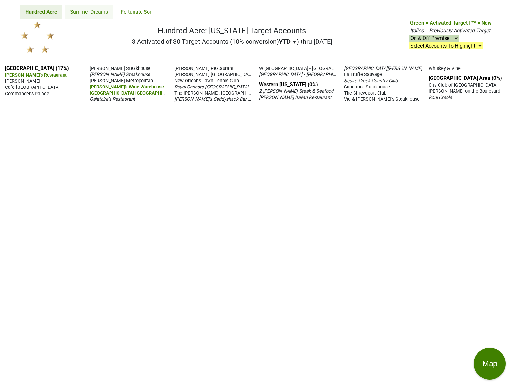
click at [94, 17] on link "Summer Dreams" at bounding box center [89, 12] width 48 height 14
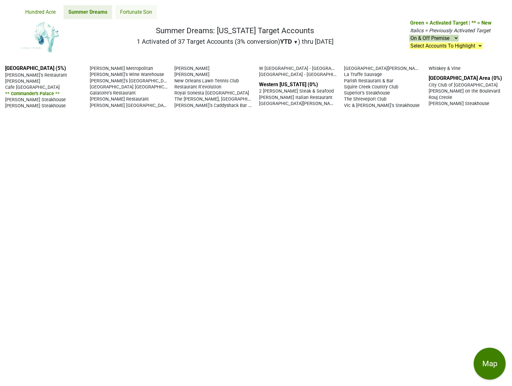
click at [143, 15] on link "Fortunate Son" at bounding box center [136, 12] width 42 height 14
